Goal: Task Accomplishment & Management: Manage account settings

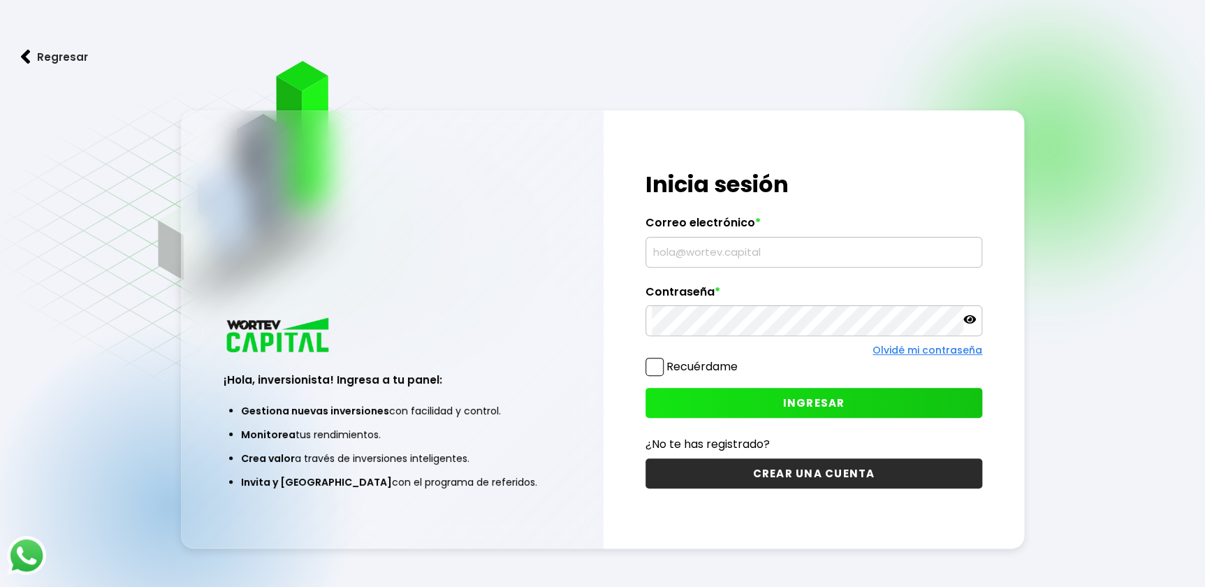
click at [779, 260] on input "text" at bounding box center [814, 252] width 324 height 29
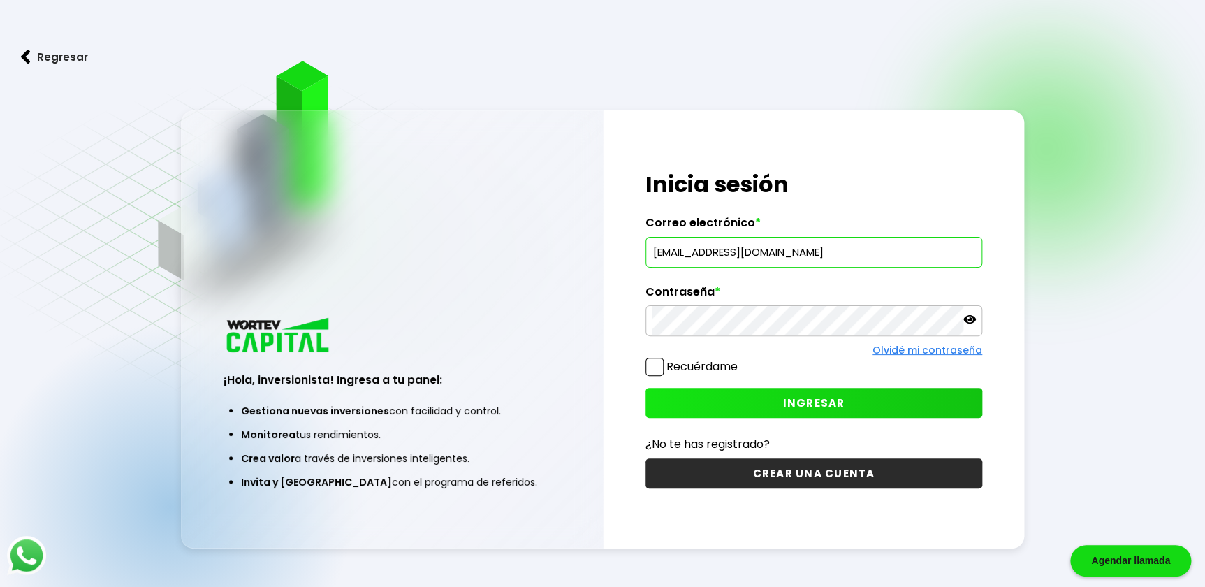
type input "[EMAIL_ADDRESS][DOMAIN_NAME]"
click at [804, 404] on span "INGRESAR" at bounding box center [814, 402] width 62 height 15
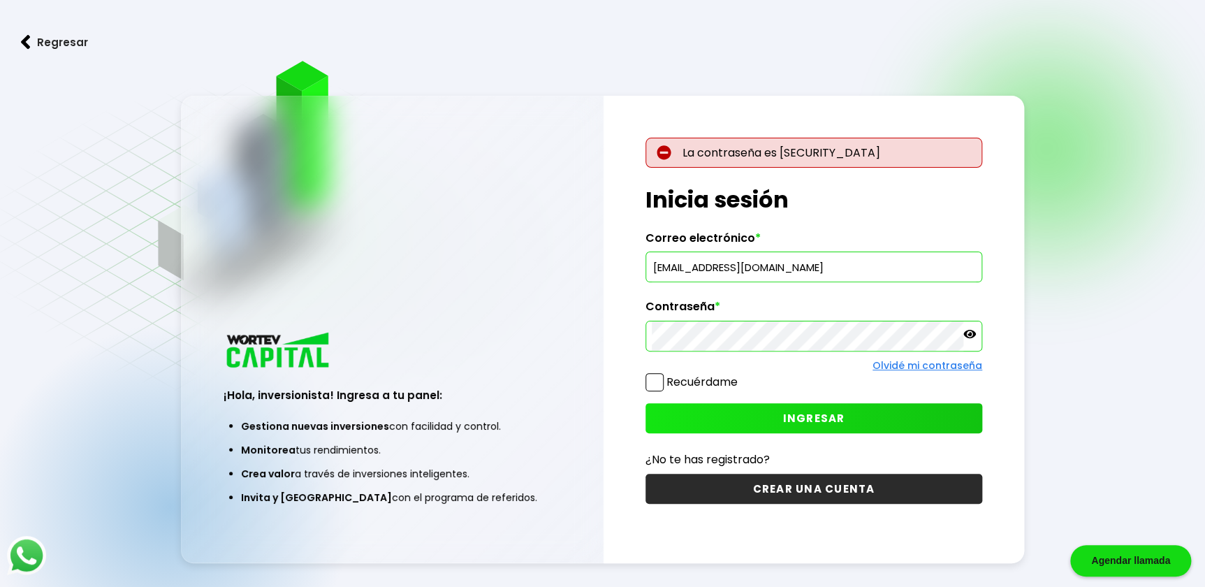
click at [971, 335] on icon at bounding box center [970, 334] width 13 height 13
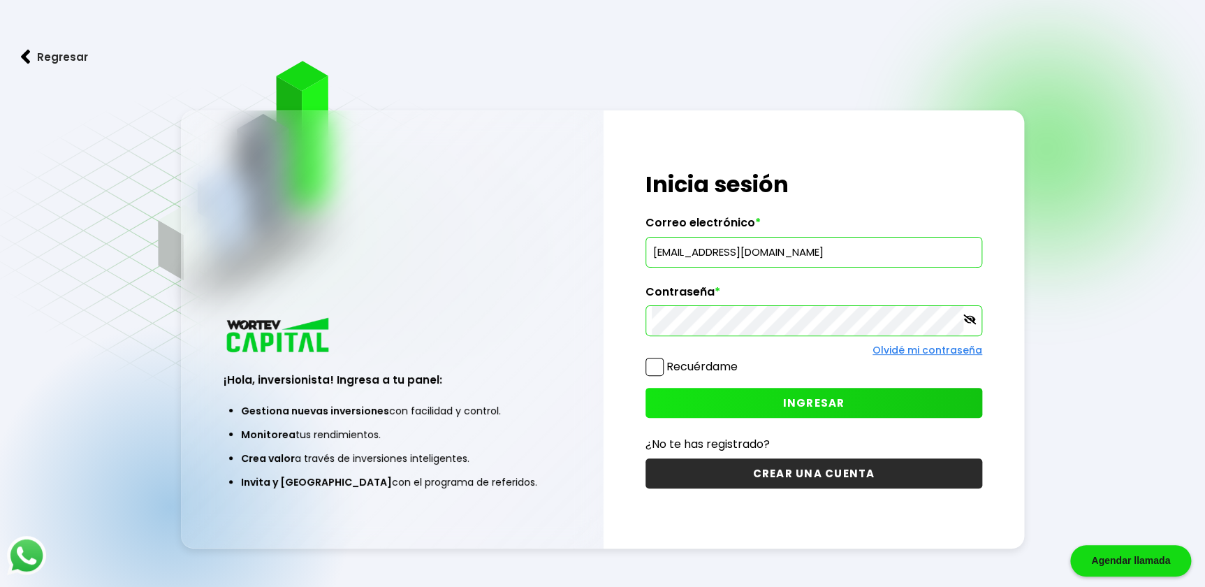
click at [791, 401] on span "INGRESAR" at bounding box center [814, 402] width 62 height 15
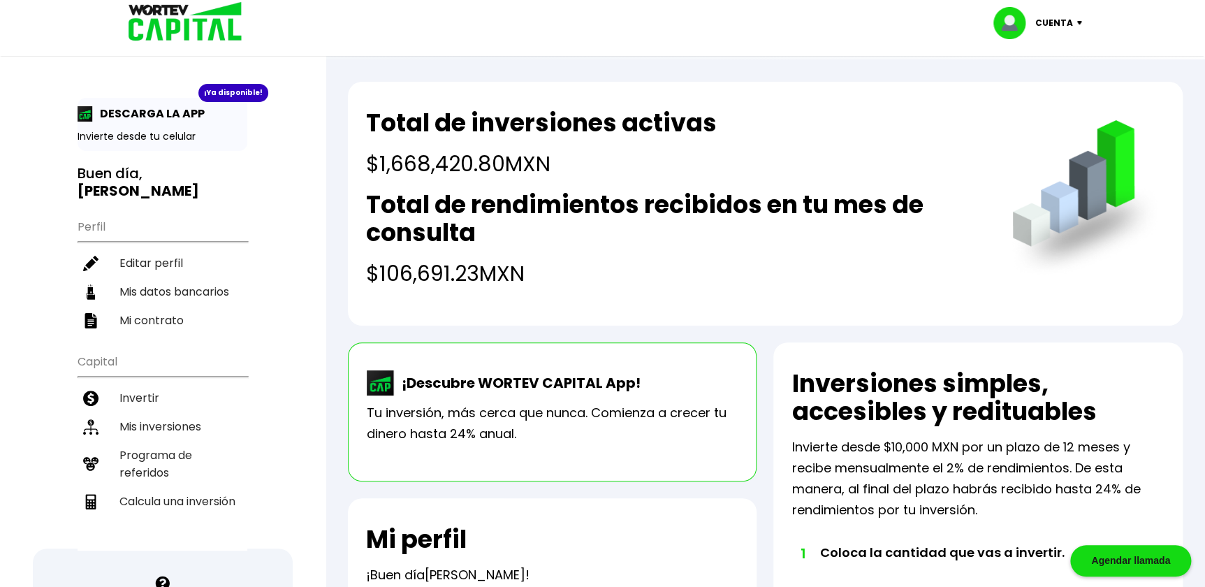
click at [1081, 28] on div "Cuenta" at bounding box center [1043, 23] width 99 height 32
click at [1062, 66] on link "Editar perfil" at bounding box center [1039, 64] width 55 height 15
select select "Hombre"
select select "Licenciatura"
select select "VE"
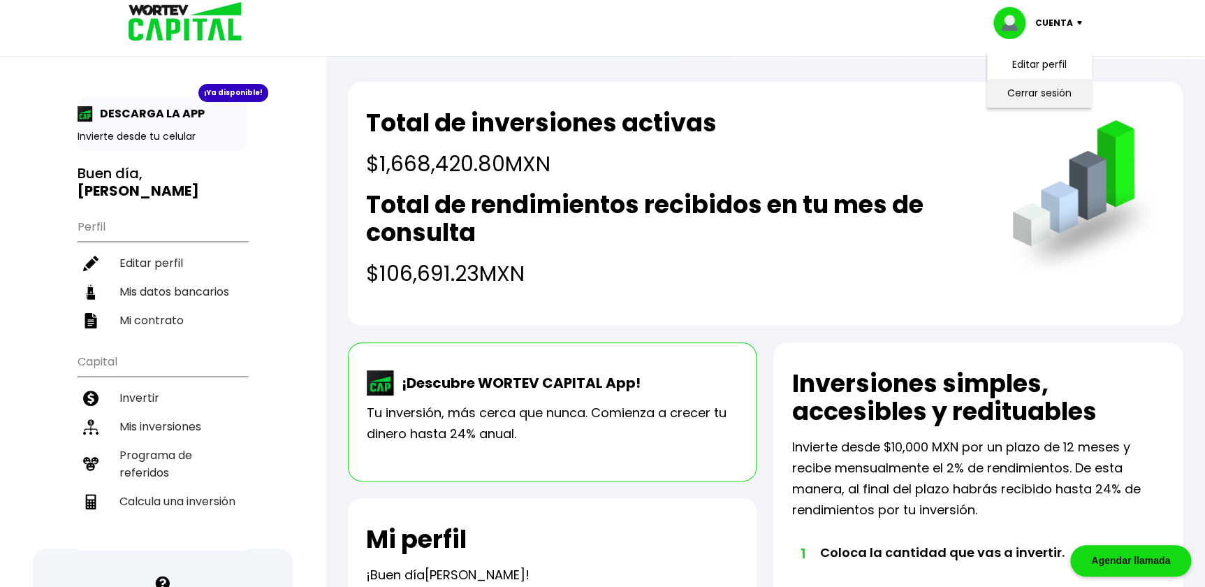
select select "Finsus"
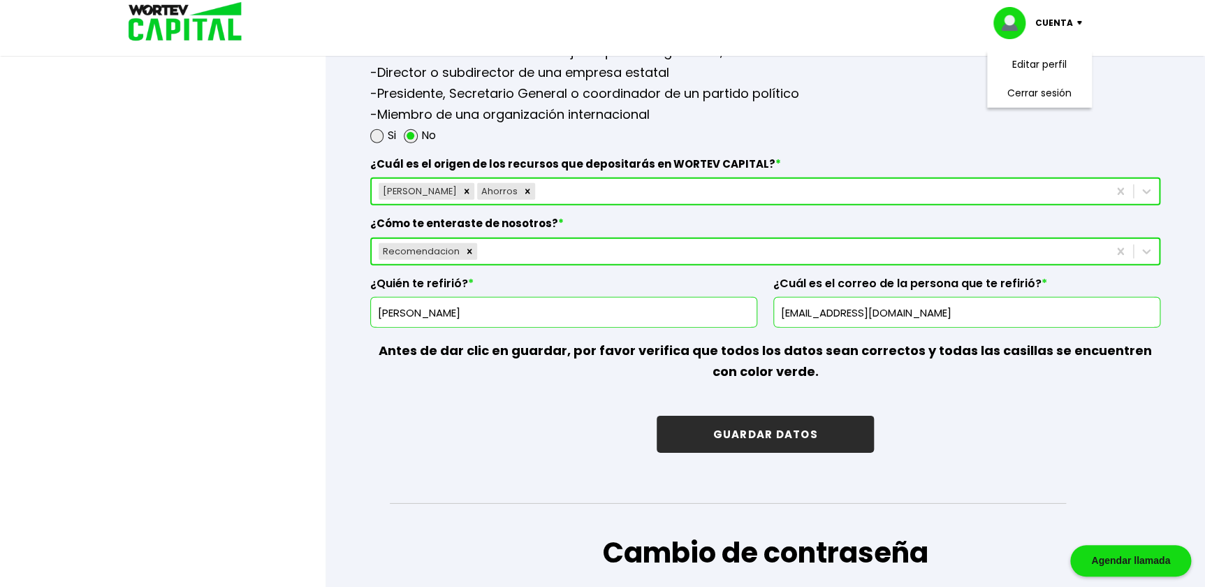
scroll to position [1969, 0]
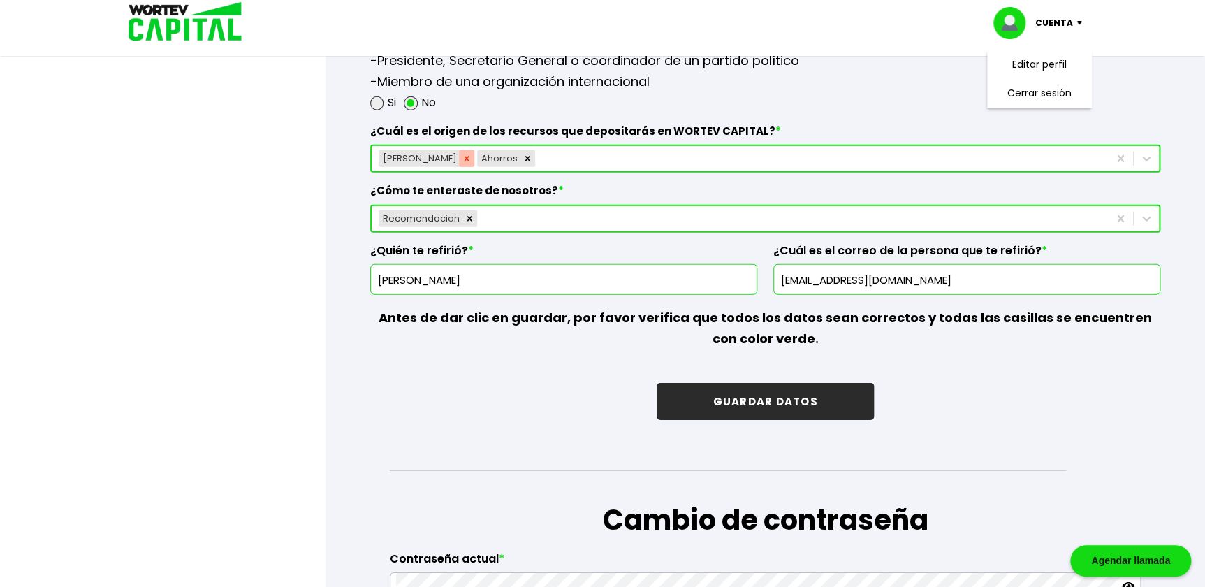
click at [464, 156] on icon "Remove Sueldo" at bounding box center [466, 158] width 5 height 5
click at [776, 405] on button "GUARDAR DATOS" at bounding box center [765, 401] width 217 height 37
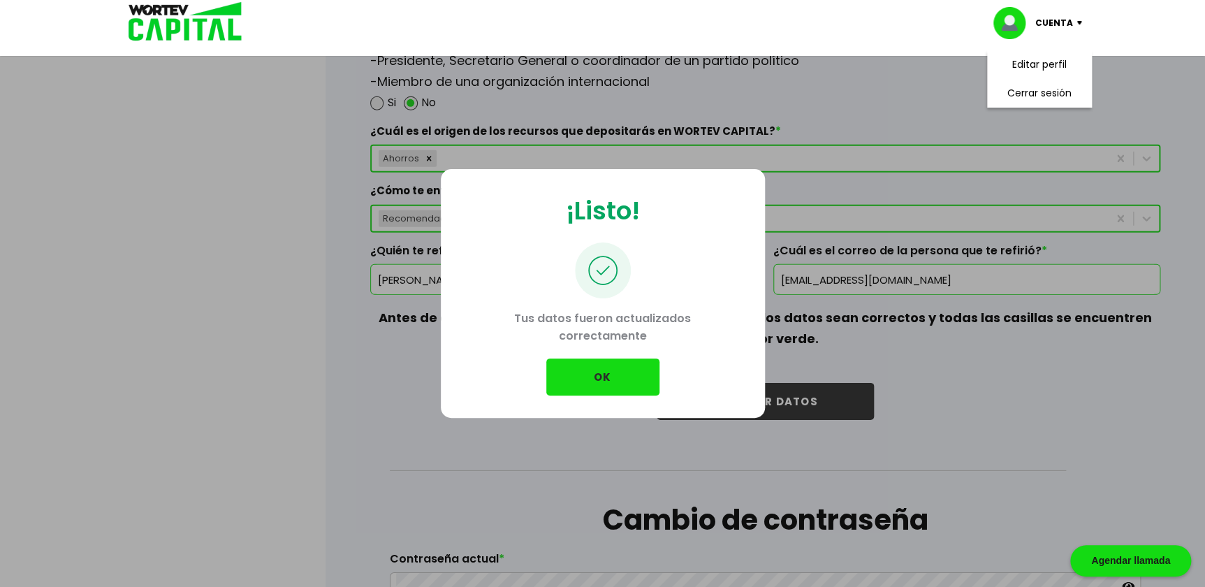
click at [620, 376] on button "OK" at bounding box center [602, 376] width 113 height 37
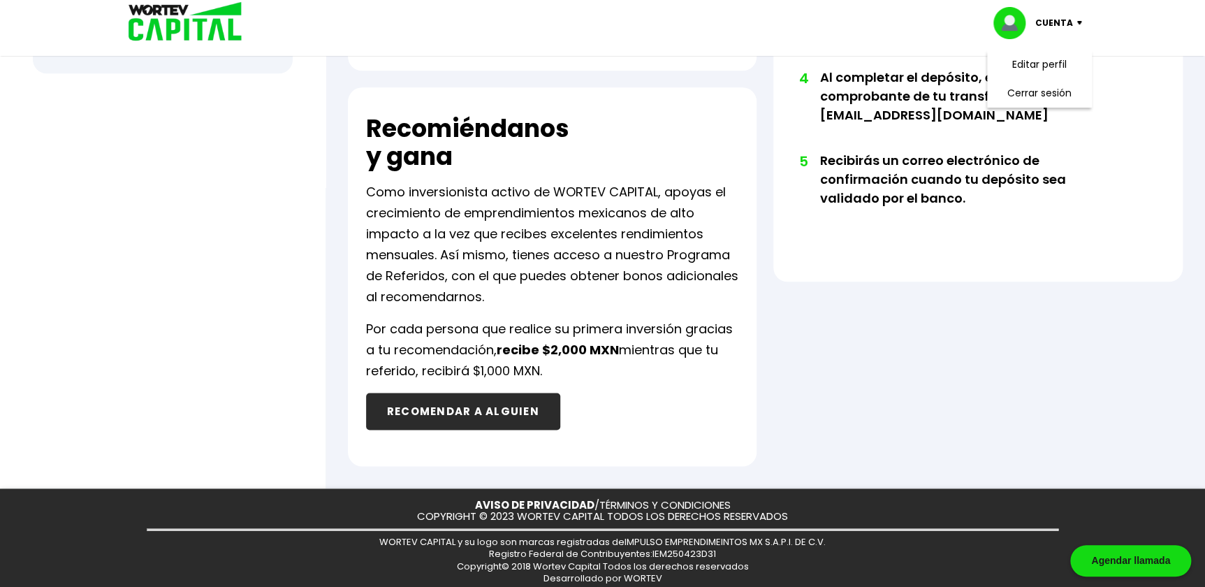
scroll to position [711, 0]
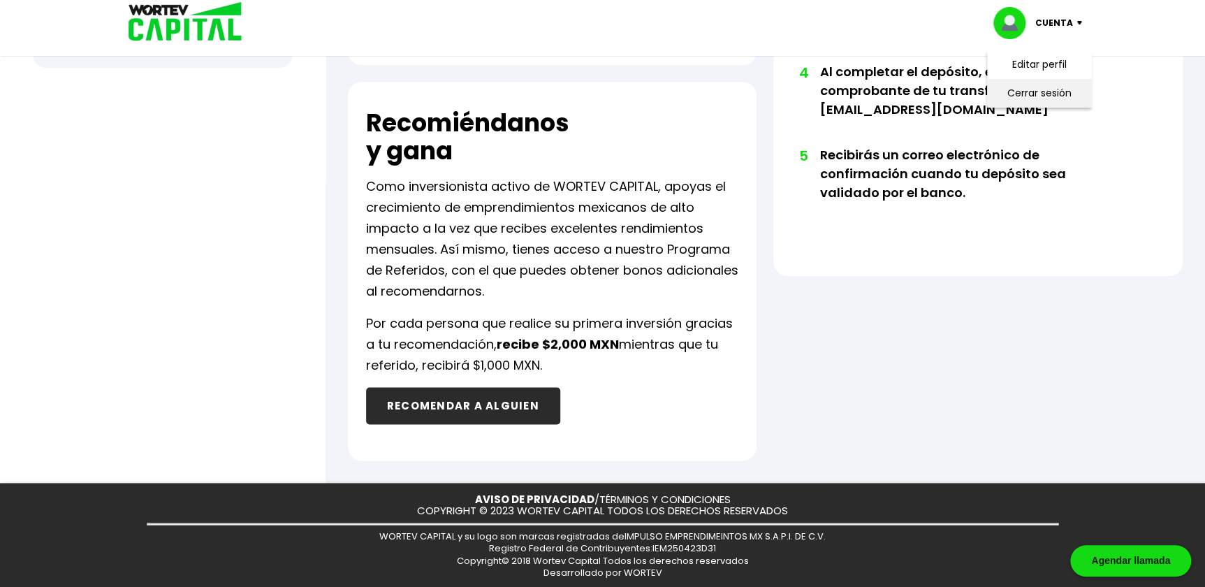
click at [1062, 96] on li "Cerrar sesión" at bounding box center [1040, 93] width 112 height 29
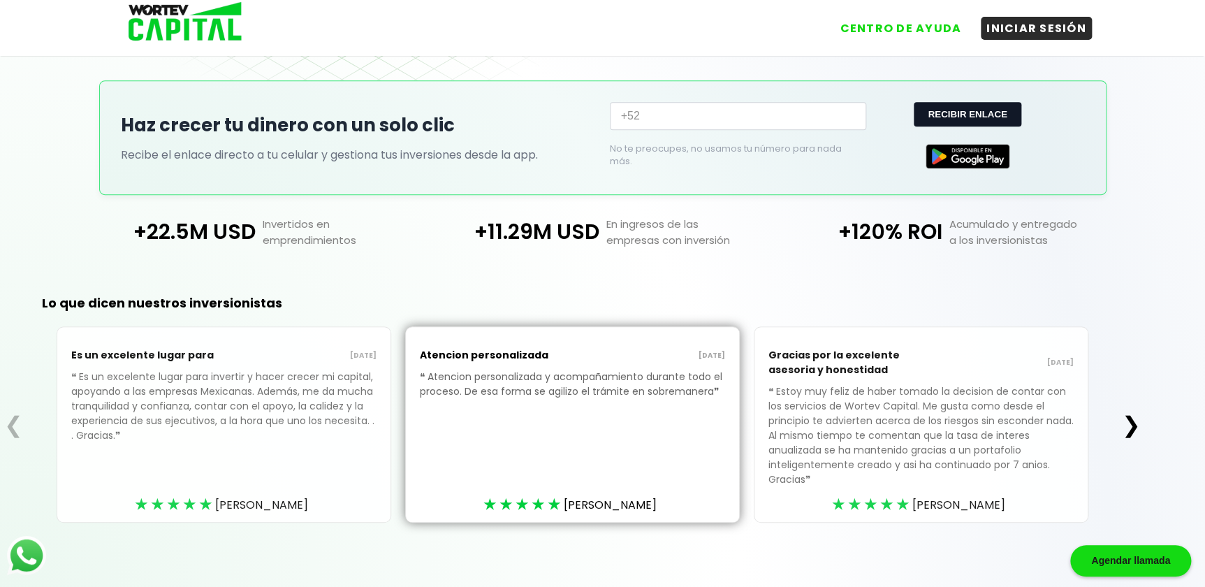
scroll to position [273, 0]
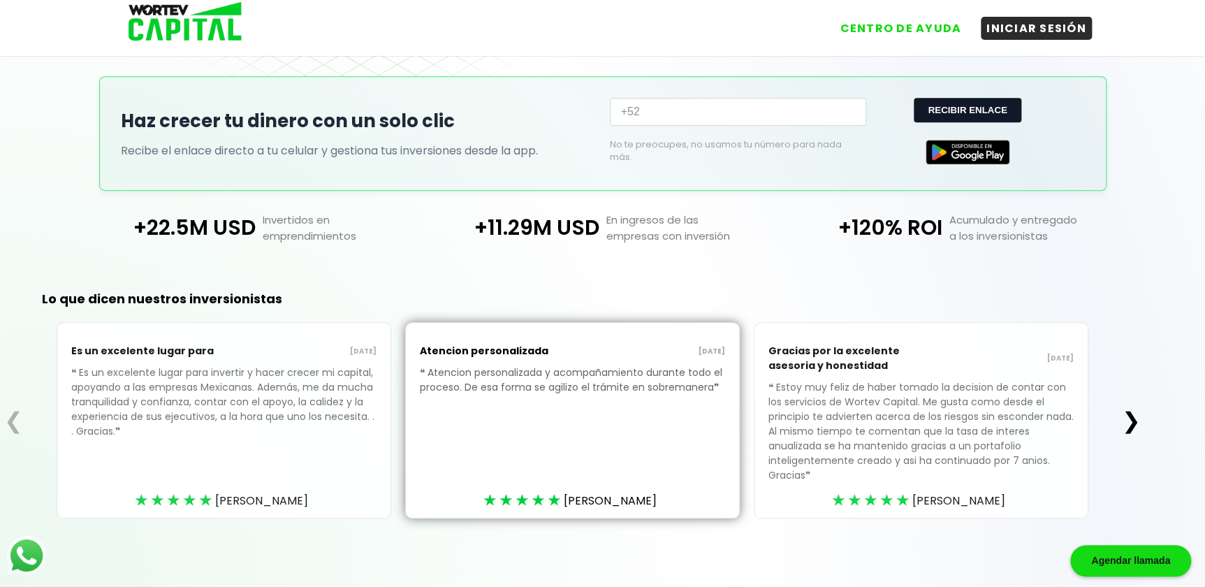
click at [1136, 419] on button "❯" at bounding box center [1131, 421] width 27 height 28
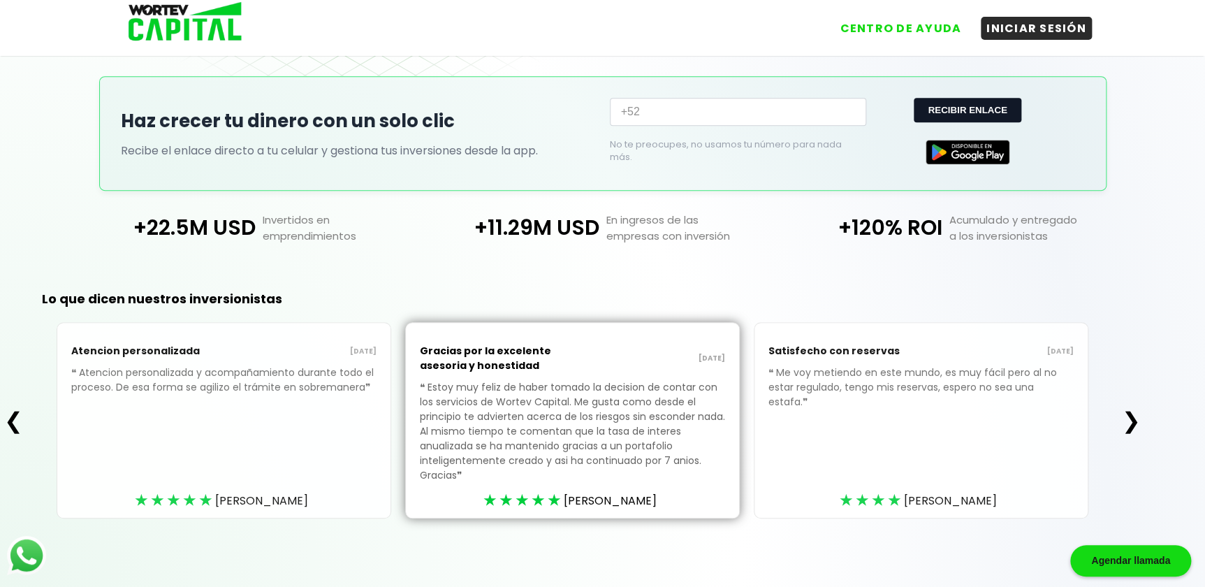
click at [1136, 419] on button "❯" at bounding box center [1131, 421] width 27 height 28
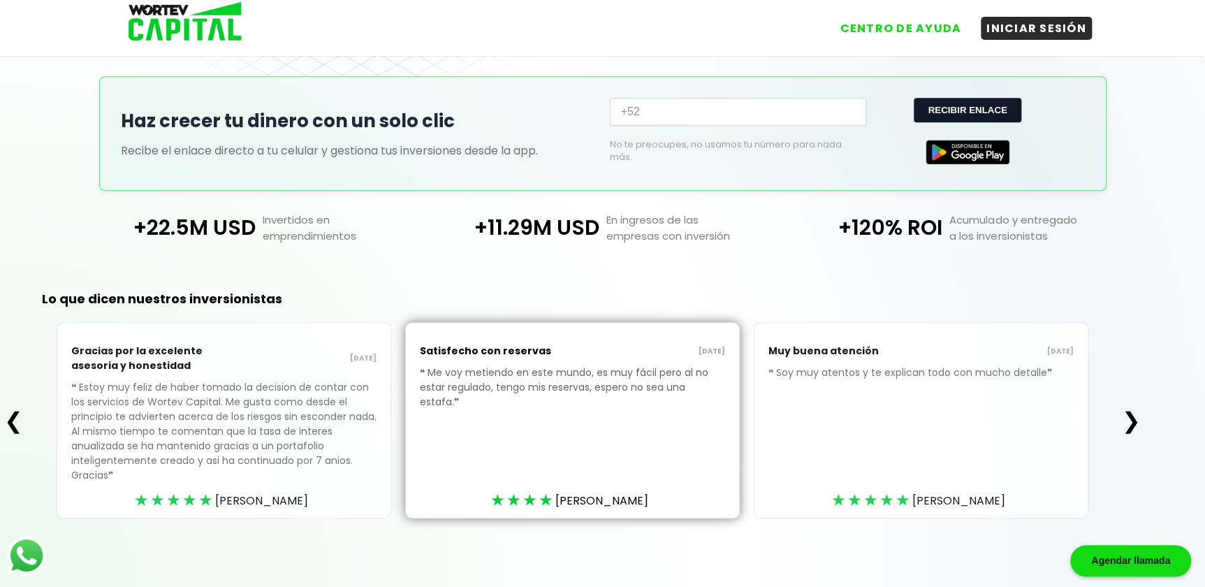
click at [1136, 419] on button "❯" at bounding box center [1131, 421] width 27 height 28
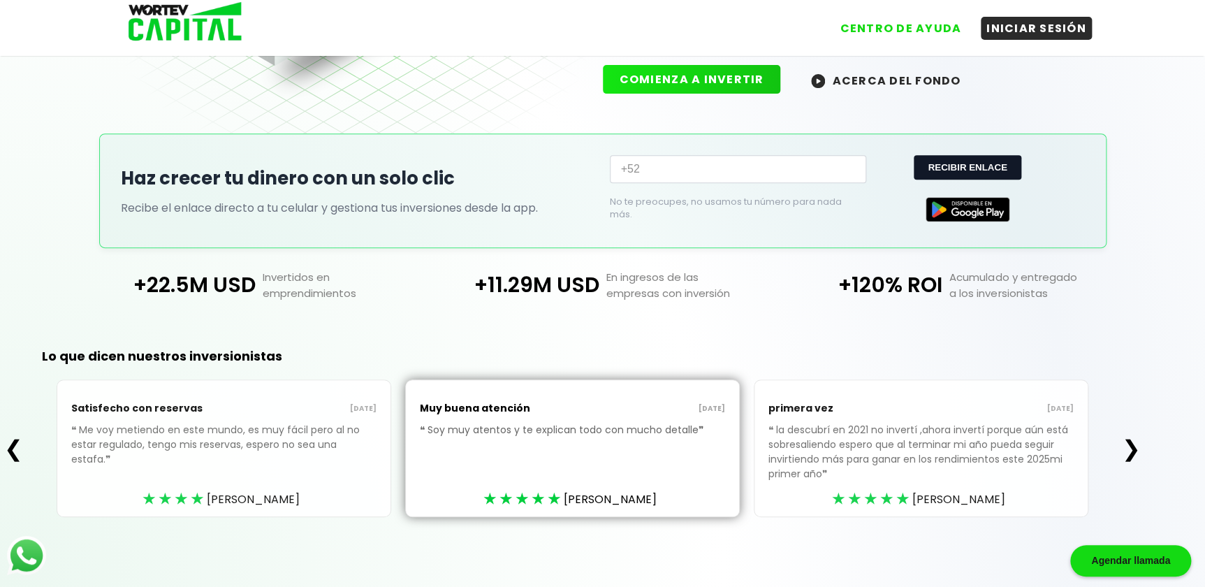
scroll to position [215, 0]
click at [1140, 445] on button "❯" at bounding box center [1131, 449] width 27 height 28
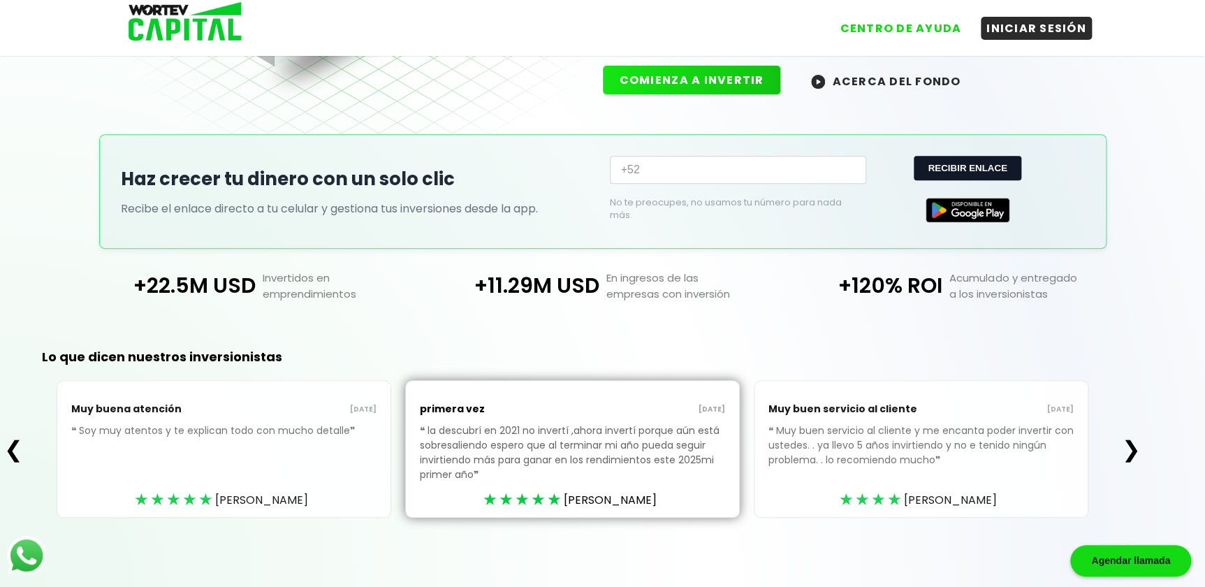
click at [1141, 445] on button "❯" at bounding box center [1131, 449] width 27 height 28
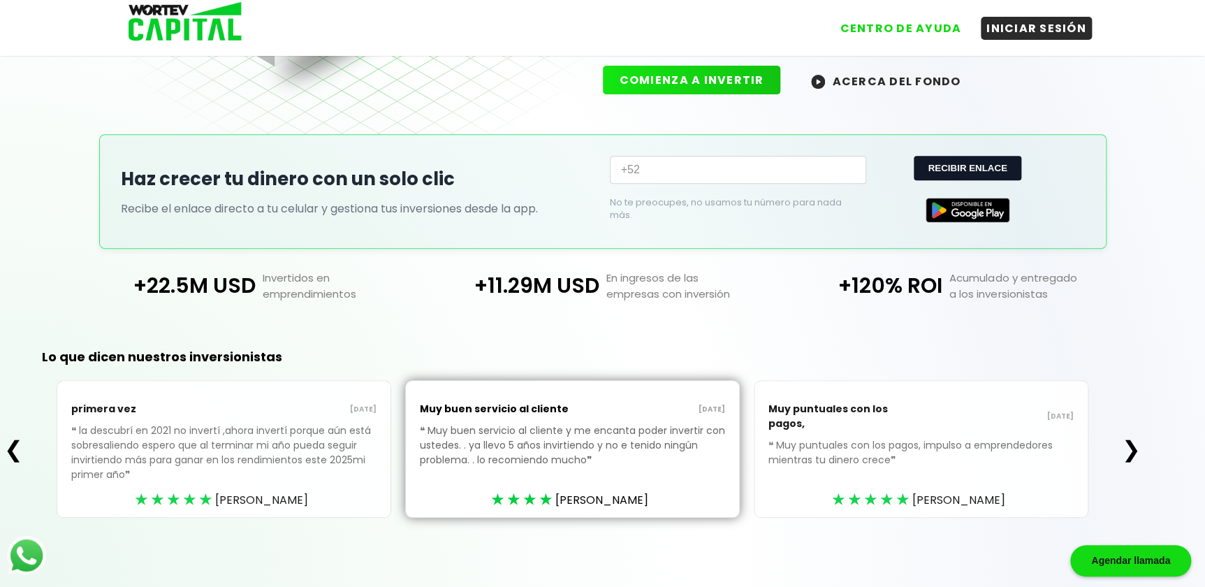
click at [1140, 445] on button "❯" at bounding box center [1131, 449] width 27 height 28
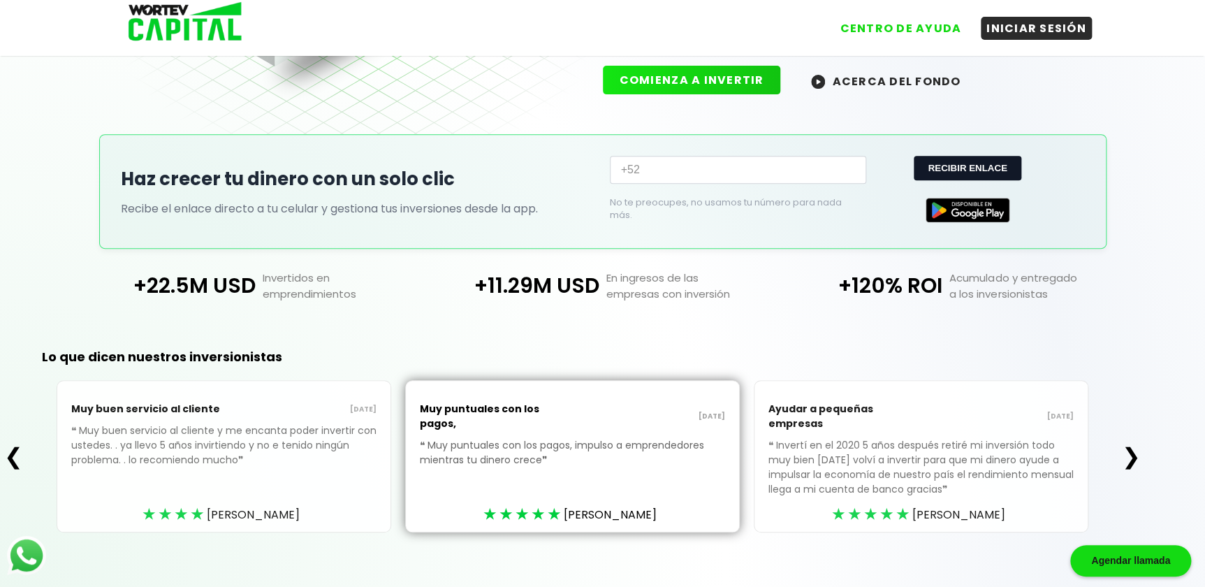
click at [1133, 449] on button "❯" at bounding box center [1131, 456] width 27 height 28
